Goal: Task Accomplishment & Management: Use online tool/utility

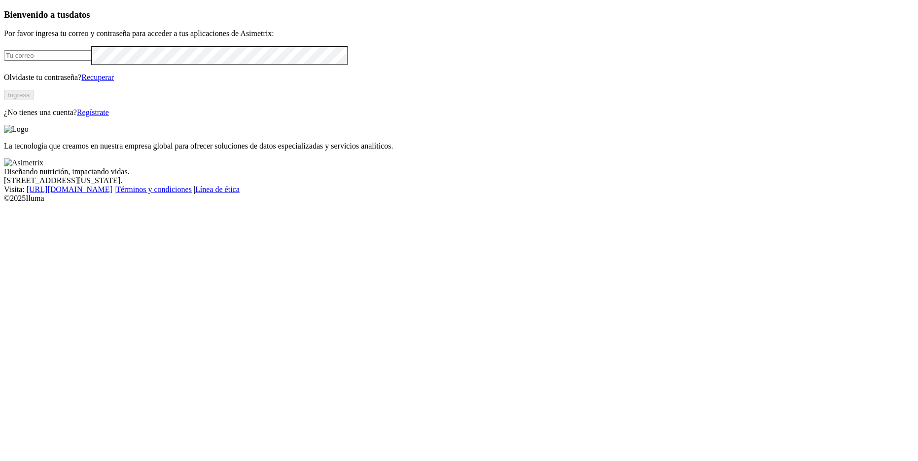
type input "[PERSON_NAME][EMAIL_ADDRESS][PERSON_NAME][DOMAIN_NAME]"
click at [34, 100] on button "Ingresa" at bounding box center [19, 95] width 30 height 10
